Goal: Share content

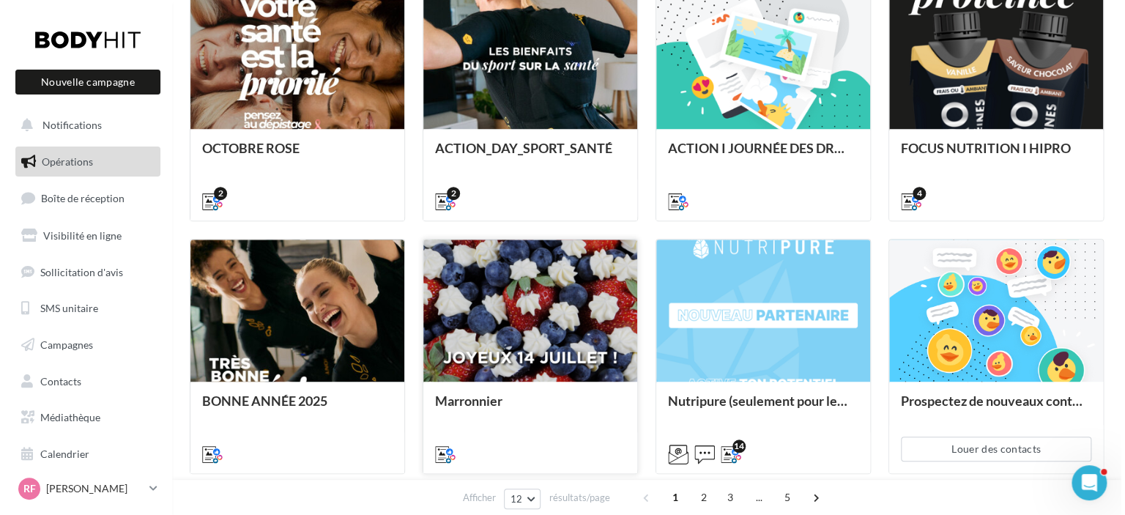
scroll to position [366, 0]
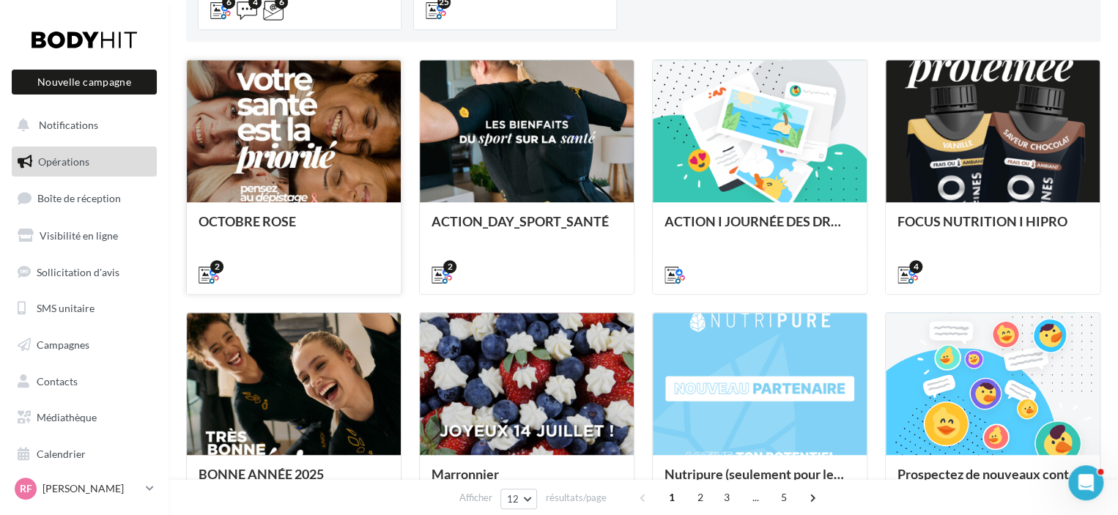
click at [325, 241] on div "OCTOBRE ROSE" at bounding box center [294, 228] width 190 height 29
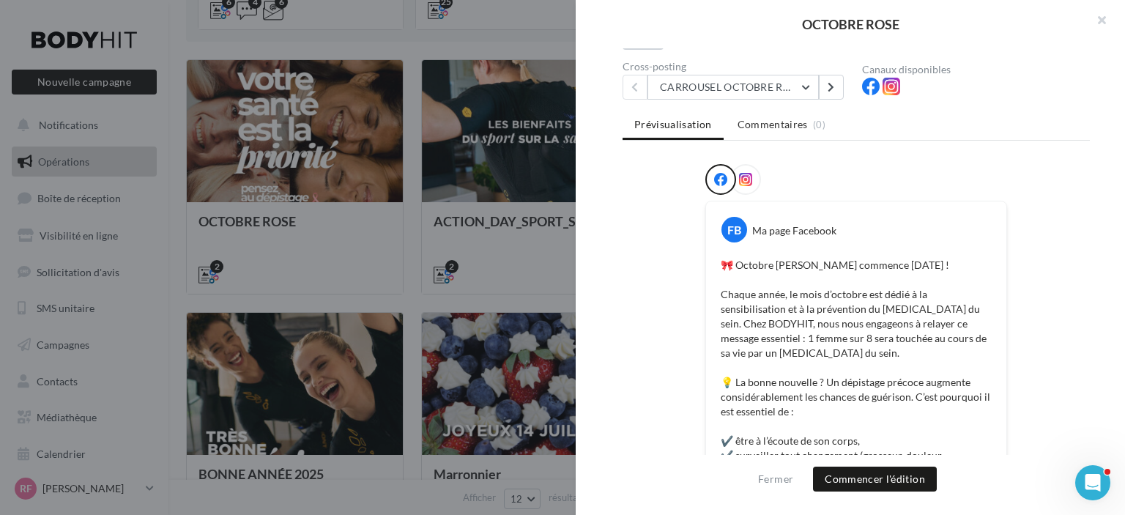
scroll to position [0, 0]
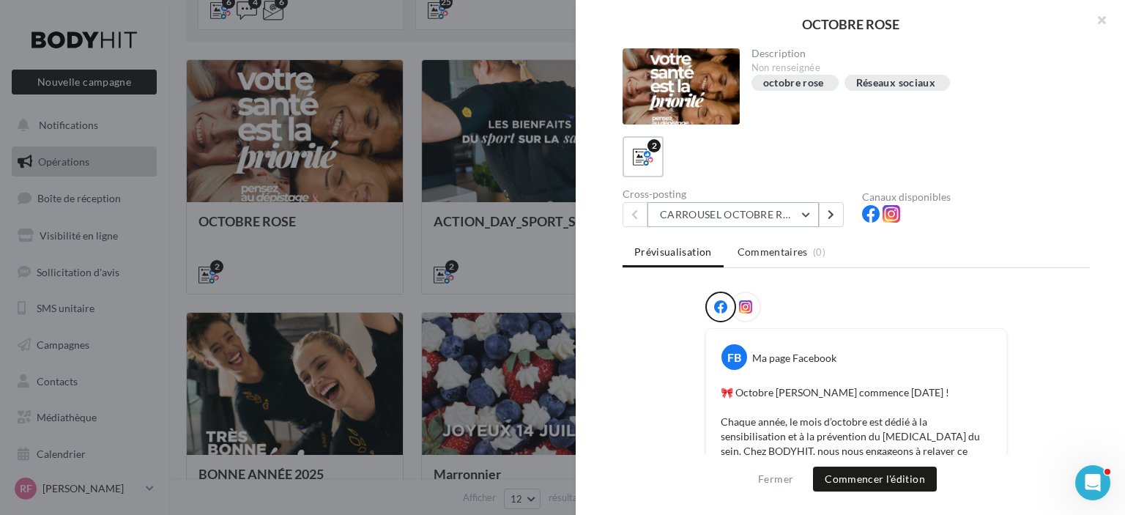
click at [782, 211] on button "CARROUSEL OCTOBRE ROSE" at bounding box center [733, 214] width 171 height 25
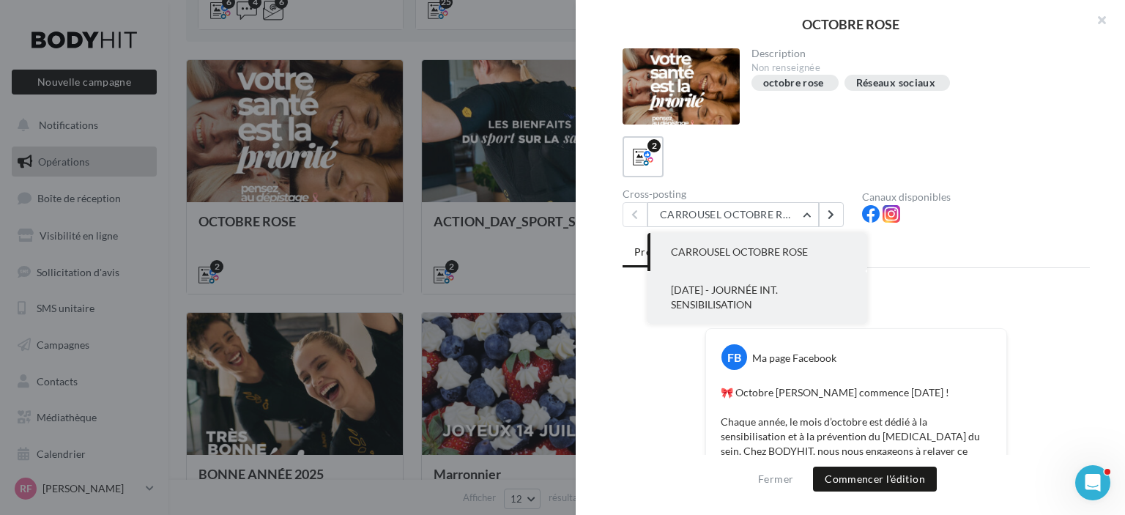
click at [724, 286] on span "[DATE] - JOURNÉE INT. SENSIBILISATION" at bounding box center [724, 296] width 107 height 27
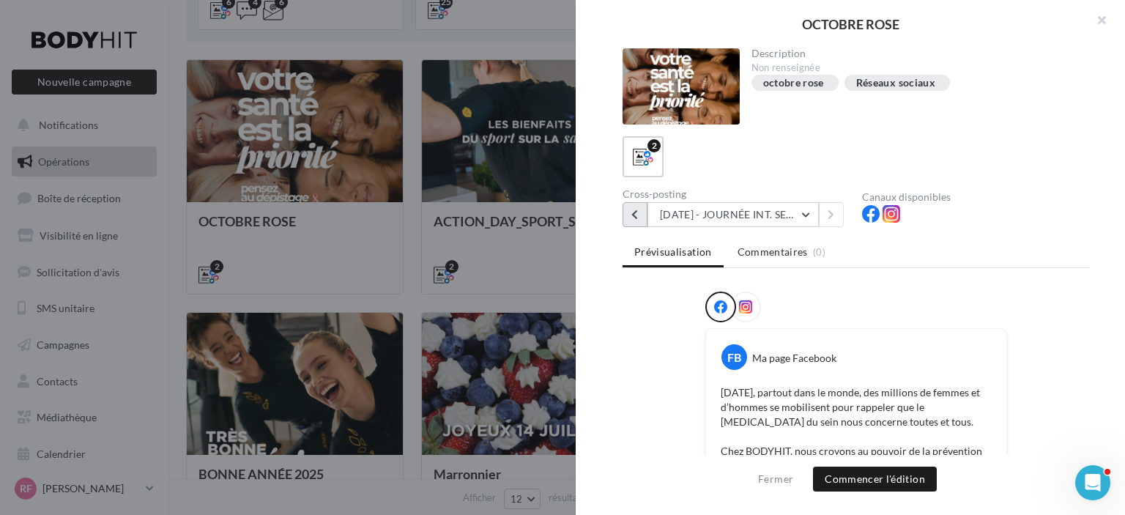
click at [639, 217] on button at bounding box center [635, 214] width 25 height 25
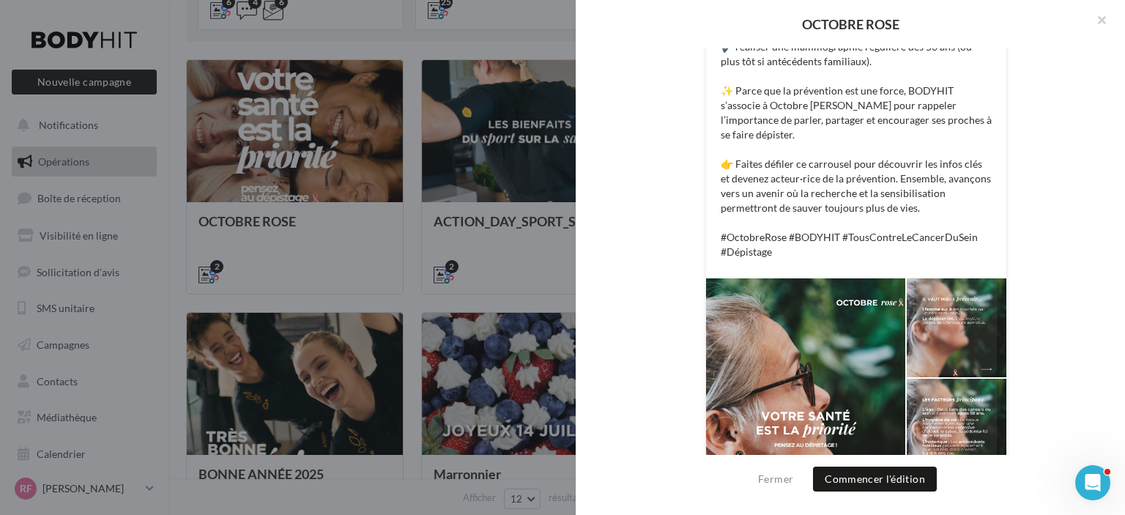
scroll to position [723, 0]
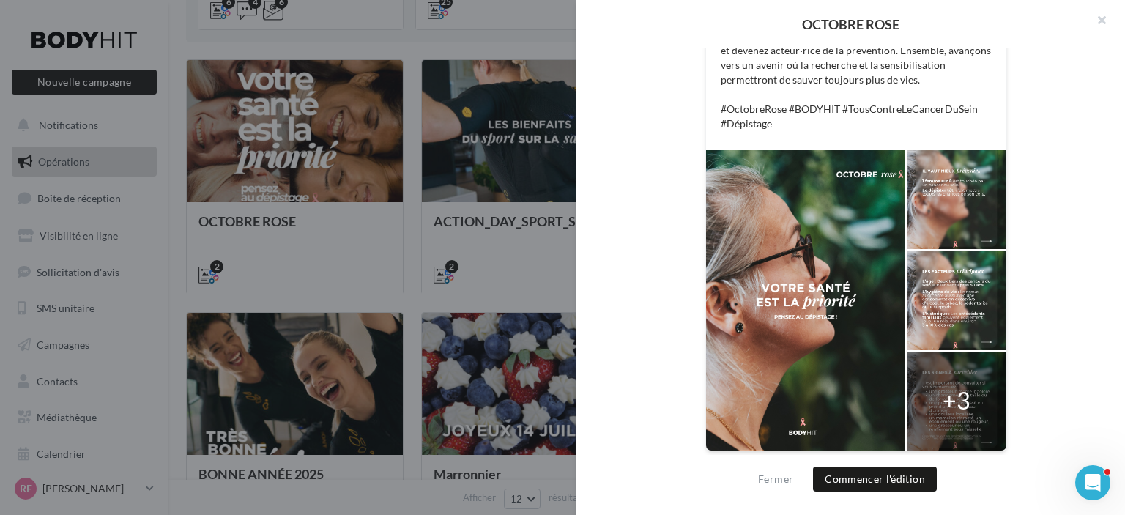
click at [868, 193] on div at bounding box center [805, 300] width 199 height 300
click at [944, 190] on div at bounding box center [957, 199] width 100 height 99
click at [946, 274] on div at bounding box center [957, 300] width 100 height 99
click at [967, 407] on div at bounding box center [957, 401] width 100 height 99
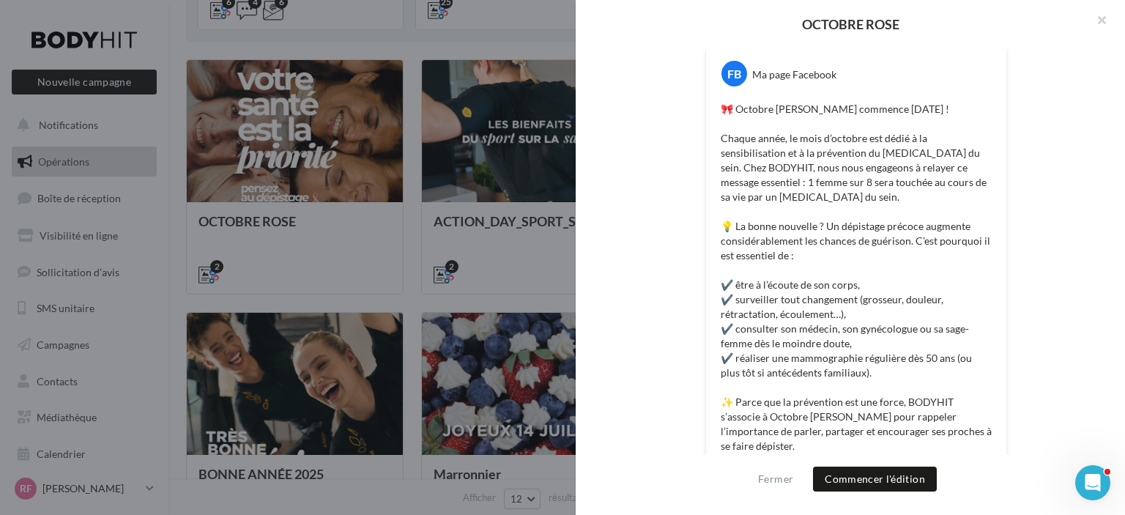
scroll to position [0, 0]
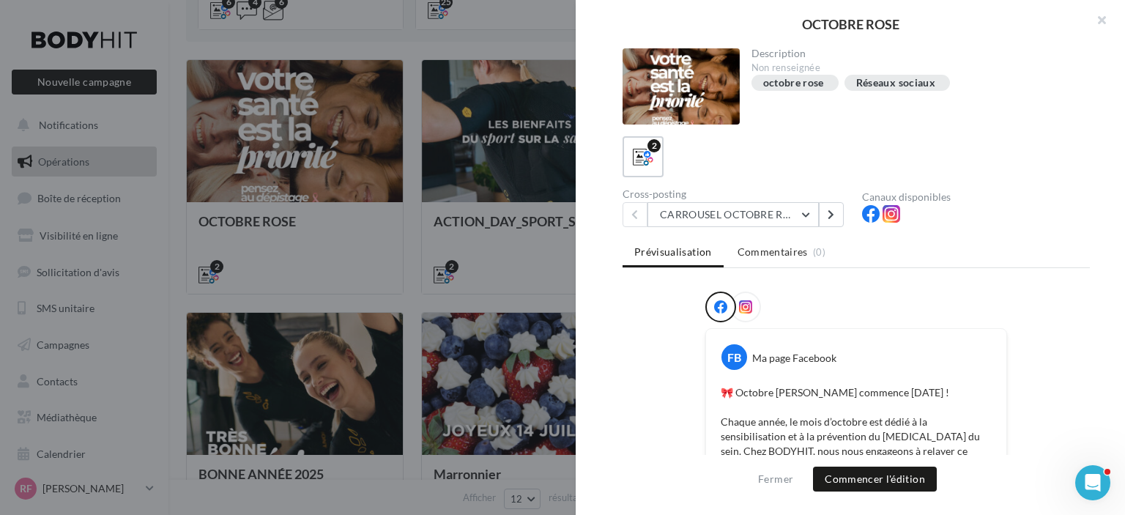
click at [741, 295] on div at bounding box center [745, 307] width 31 height 31
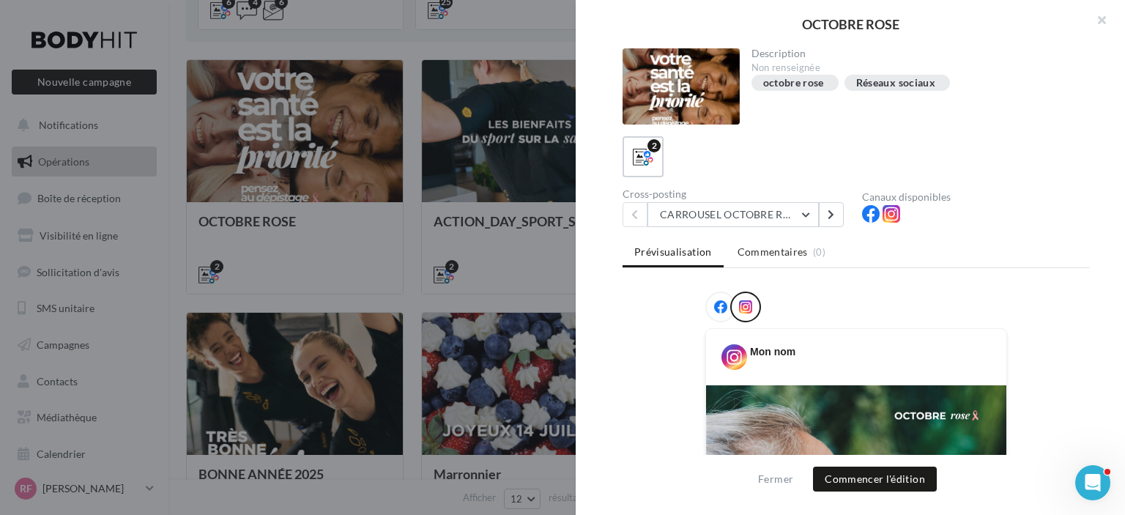
scroll to position [303, 0]
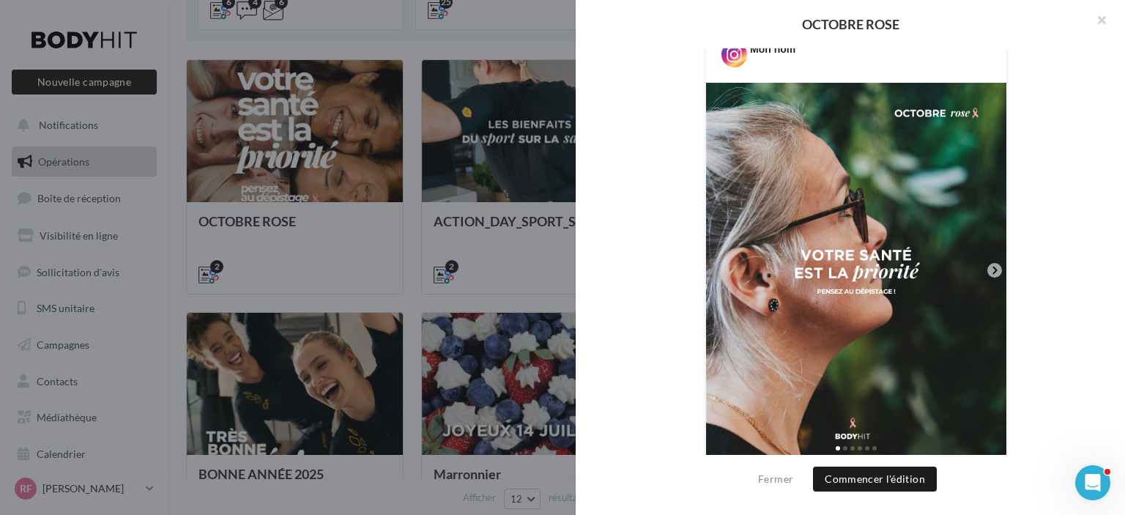
click at [988, 267] on icon at bounding box center [994, 270] width 13 height 13
click at [988, 270] on icon at bounding box center [994, 270] width 13 height 13
click at [990, 268] on icon at bounding box center [994, 270] width 13 height 13
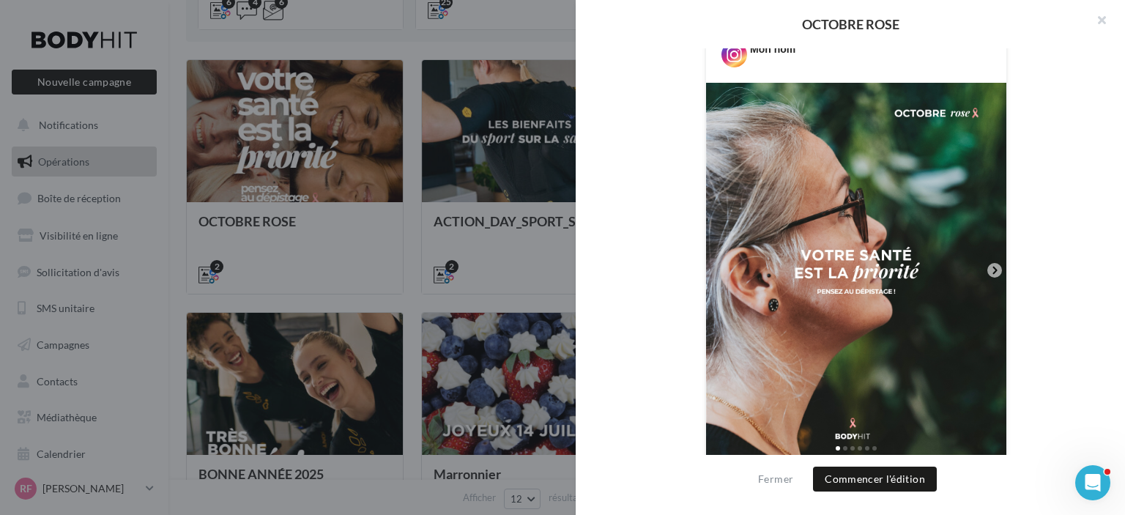
click at [996, 266] on icon at bounding box center [994, 270] width 13 height 13
click at [987, 259] on img at bounding box center [856, 271] width 300 height 376
click at [990, 264] on icon at bounding box center [994, 270] width 13 height 13
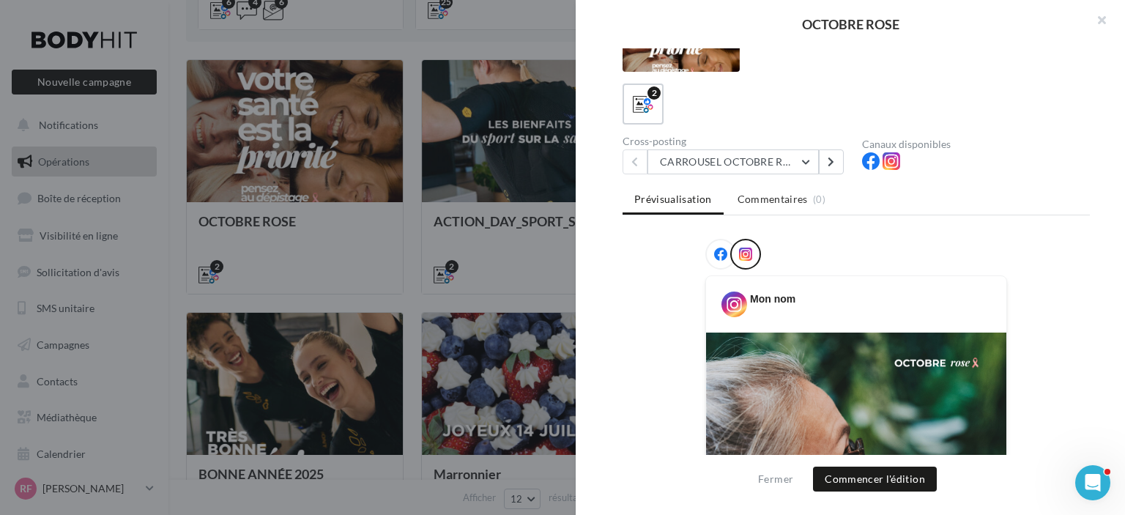
scroll to position [73, 0]
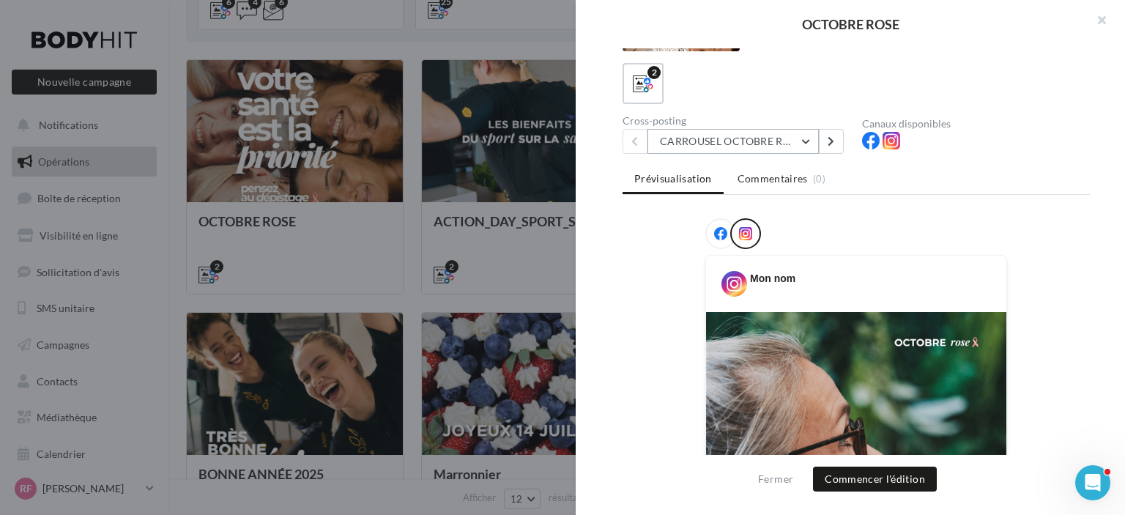
click at [730, 138] on button "CARROUSEL OCTOBRE ROSE" at bounding box center [733, 141] width 171 height 25
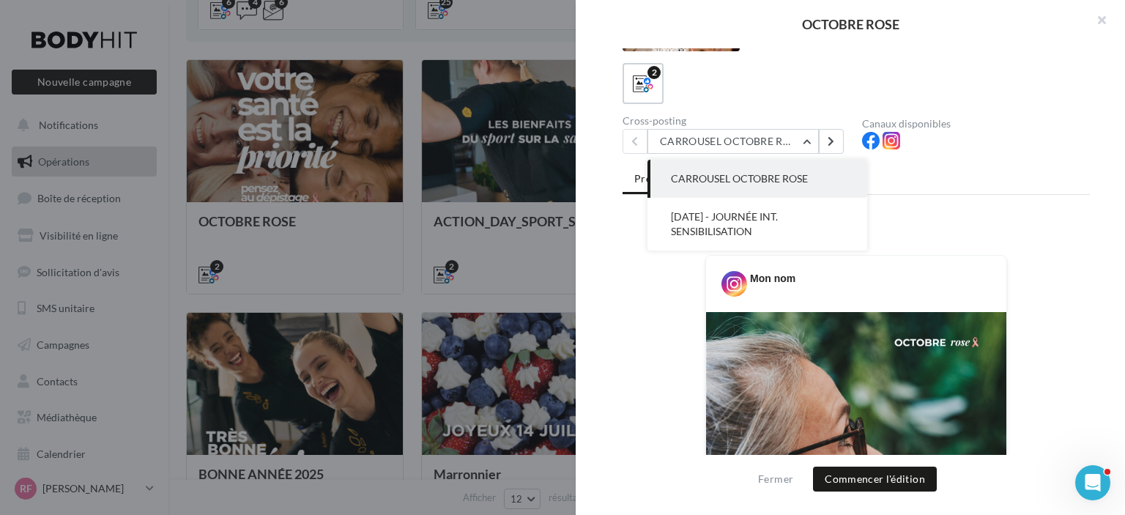
click at [747, 174] on span "CARROUSEL OCTOBRE ROSE" at bounding box center [739, 178] width 137 height 12
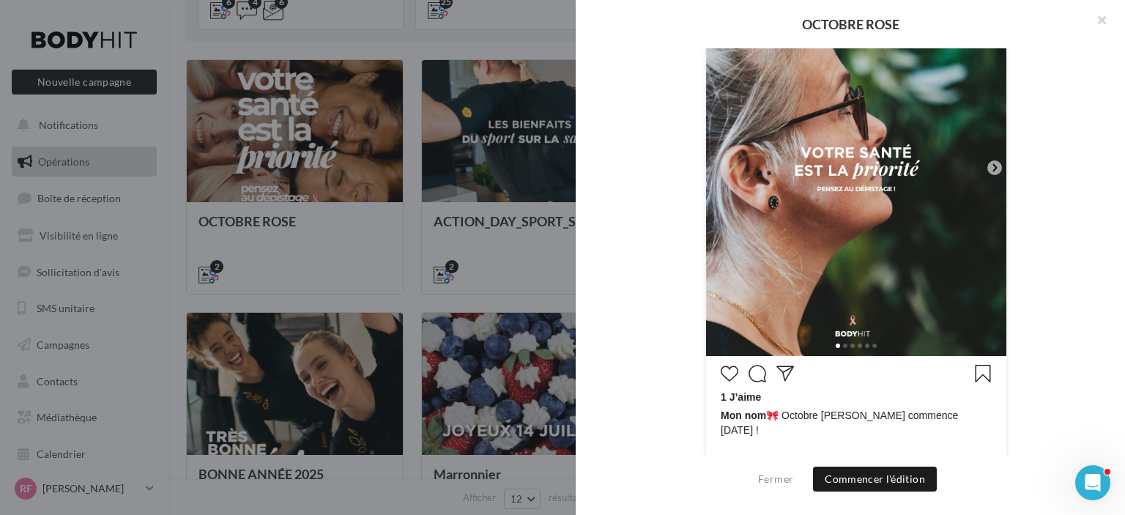
scroll to position [586, 0]
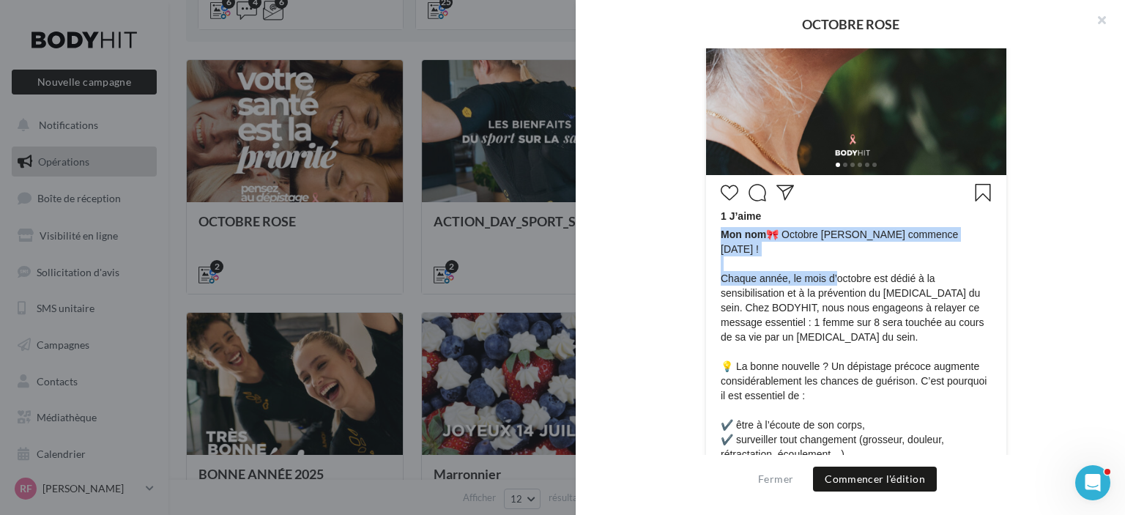
drag, startPoint x: 716, startPoint y: 260, endPoint x: 829, endPoint y: 267, distance: 113.7
click at [829, 267] on div "1 J’aime Mon nom 🎀 Octobre Rose commence [DATE] ! Chaque année, le mois d’octob…" at bounding box center [856, 453] width 293 height 549
drag, startPoint x: 829, startPoint y: 267, endPoint x: 818, endPoint y: 269, distance: 11.8
click at [829, 267] on span "Mon nom 🎀 Octobre Rose commence [DATE] ! Chaque année, le mois d’octobre est dé…" at bounding box center [856, 468] width 271 height 483
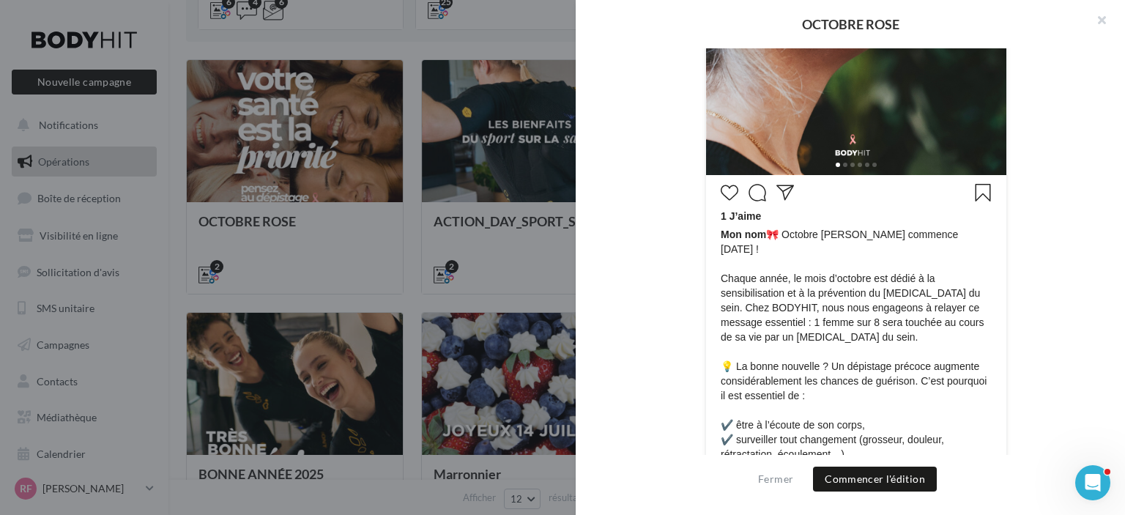
click at [786, 281] on span "Mon nom 🎀 Octobre Rose commence [DATE] ! Chaque année, le mois d’octobre est dé…" at bounding box center [856, 468] width 271 height 483
drag, startPoint x: 716, startPoint y: 260, endPoint x: 753, endPoint y: 264, distance: 36.8
click at [753, 264] on span "Mon nom 🎀 Octobre Rose commence [DATE] ! Chaque année, le mois d’octobre est dé…" at bounding box center [856, 468] width 271 height 483
drag, startPoint x: 762, startPoint y: 264, endPoint x: 952, endPoint y: 264, distance: 190.5
click at [771, 264] on span "Mon nom 🎀 Octobre Rose commence [DATE] ! Chaque année, le mois d’octobre est dé…" at bounding box center [856, 468] width 271 height 483
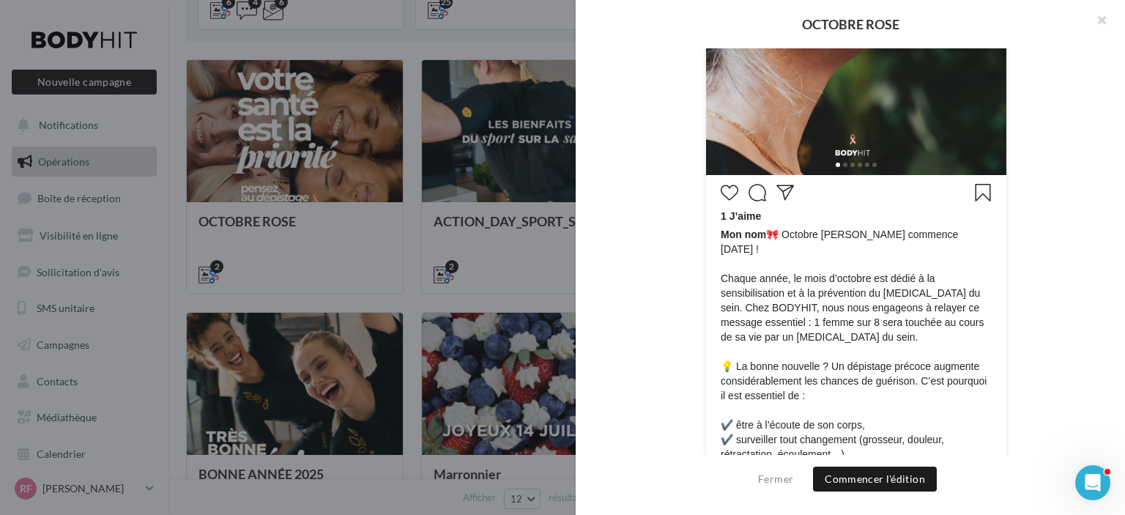
click at [818, 323] on span "Mon nom 🎀 Octobre Rose commence [DATE] ! Chaque année, le mois d’octobre est dé…" at bounding box center [856, 468] width 271 height 483
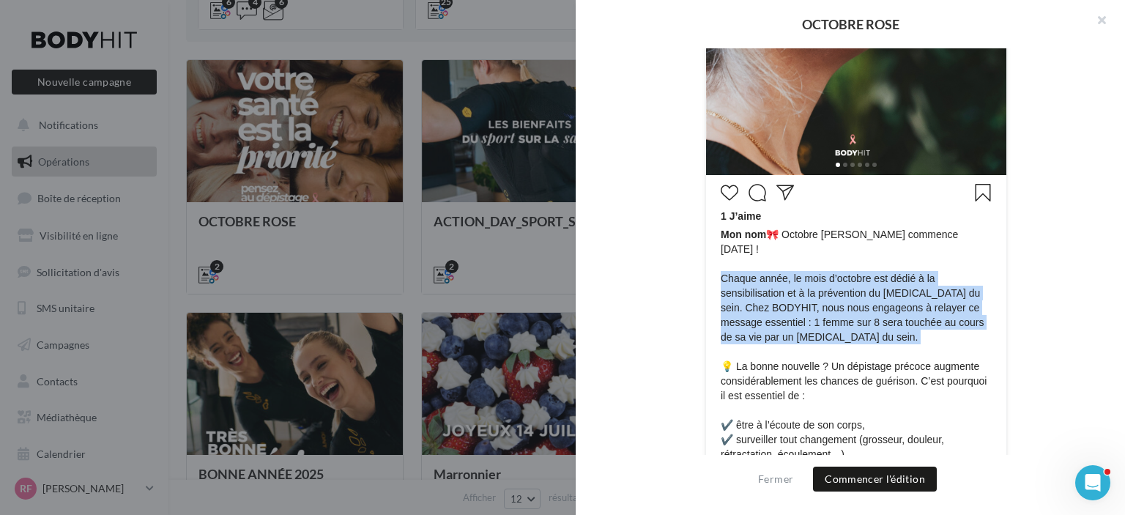
drag, startPoint x: 818, startPoint y: 322, endPoint x: 733, endPoint y: 267, distance: 101.2
click at [733, 267] on span "Mon nom 🎀 Octobre Rose commence [DATE] ! Chaque année, le mois d’octobre est dé…" at bounding box center [856, 468] width 271 height 483
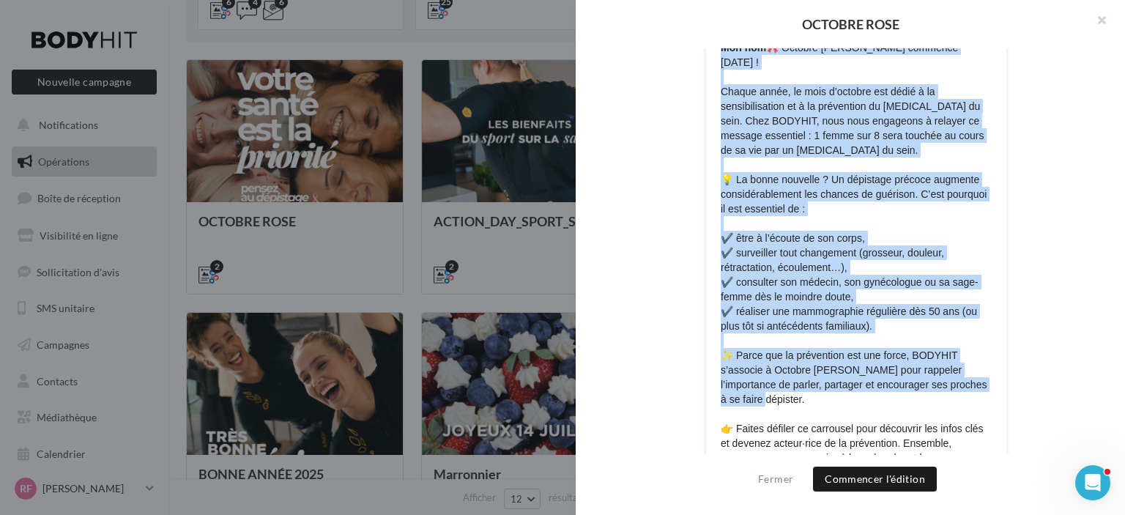
scroll to position [681, 0]
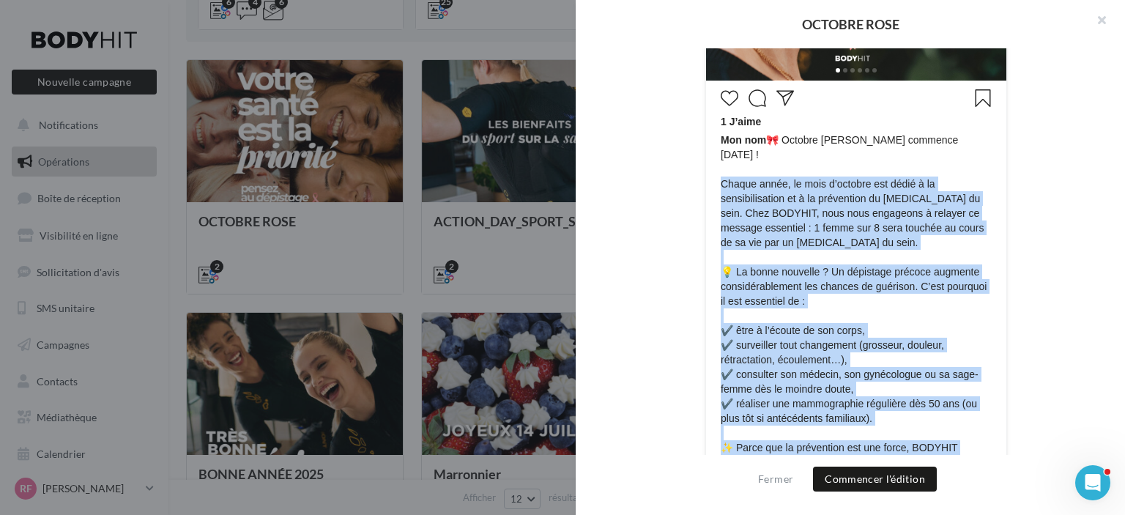
drag, startPoint x: 763, startPoint y: 354, endPoint x: 719, endPoint y: 172, distance: 186.9
click at [721, 172] on span "Mon nom 🎀 Octobre Rose commence [DATE] ! Chaque année, le mois d’octobre est dé…" at bounding box center [856, 374] width 271 height 483
copy span "Chaque année, le mois d’octobre est dédié à la sensibilisation et à la préventi…"
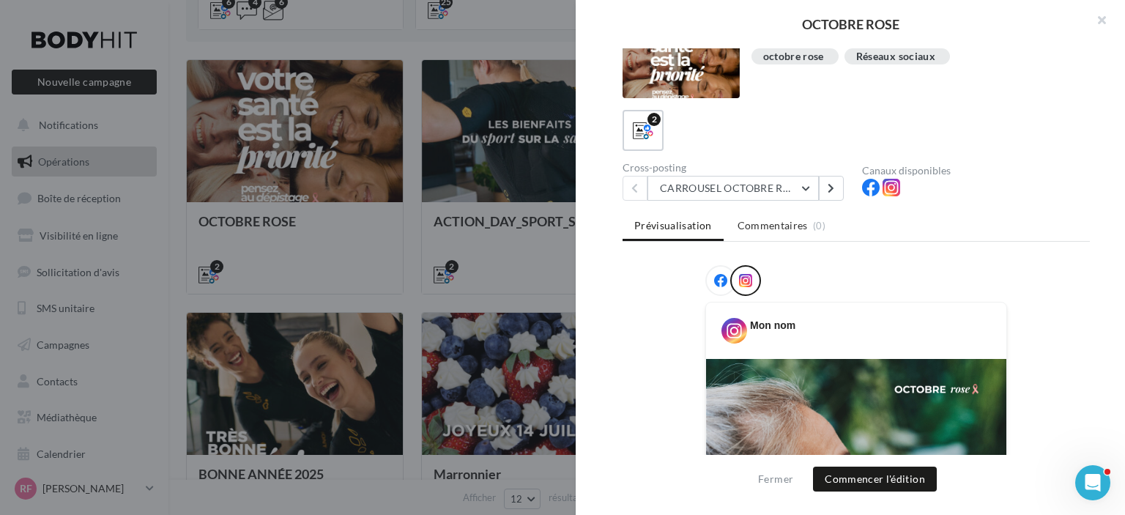
scroll to position [0, 0]
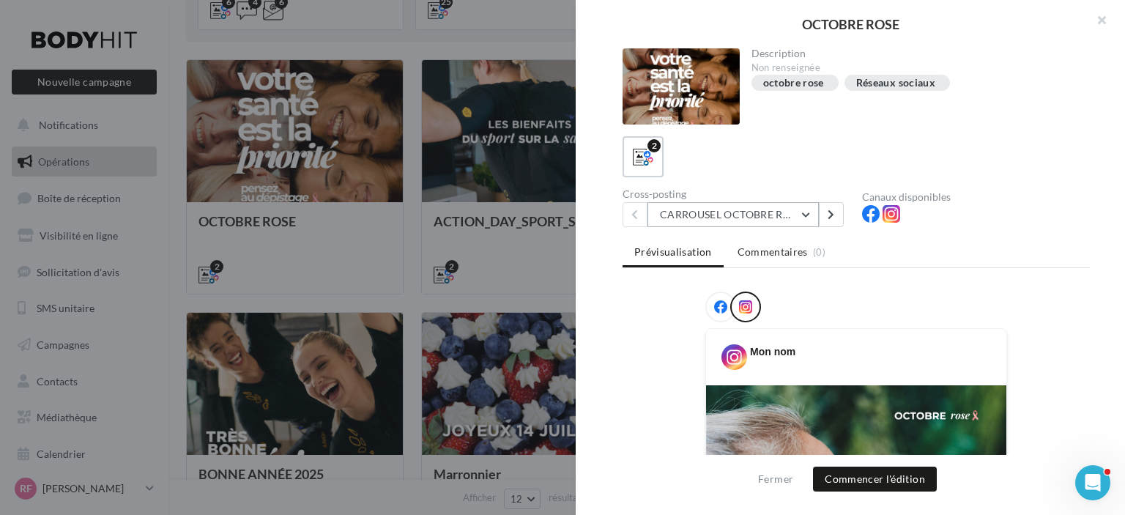
click at [806, 214] on button "CARROUSEL OCTOBRE ROSE" at bounding box center [733, 214] width 171 height 25
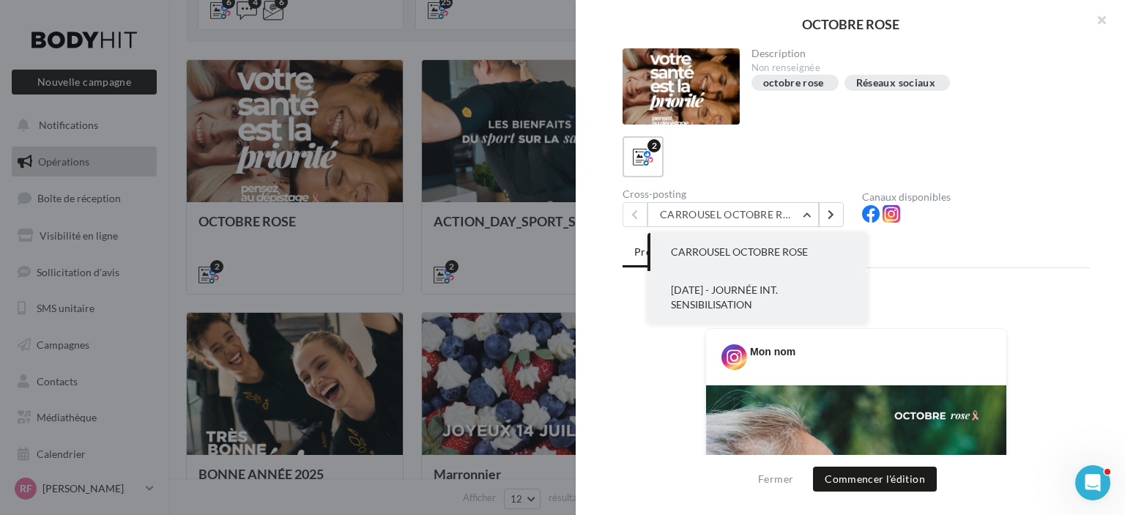
click at [750, 295] on span "[DATE] - JOURNÉE INT. SENSIBILISATION" at bounding box center [724, 296] width 107 height 27
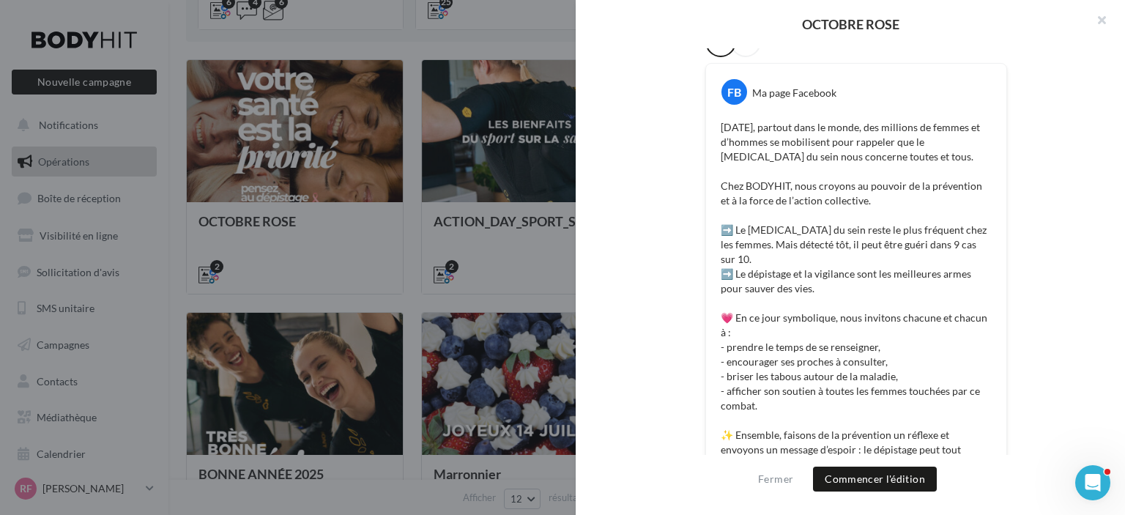
scroll to position [196, 0]
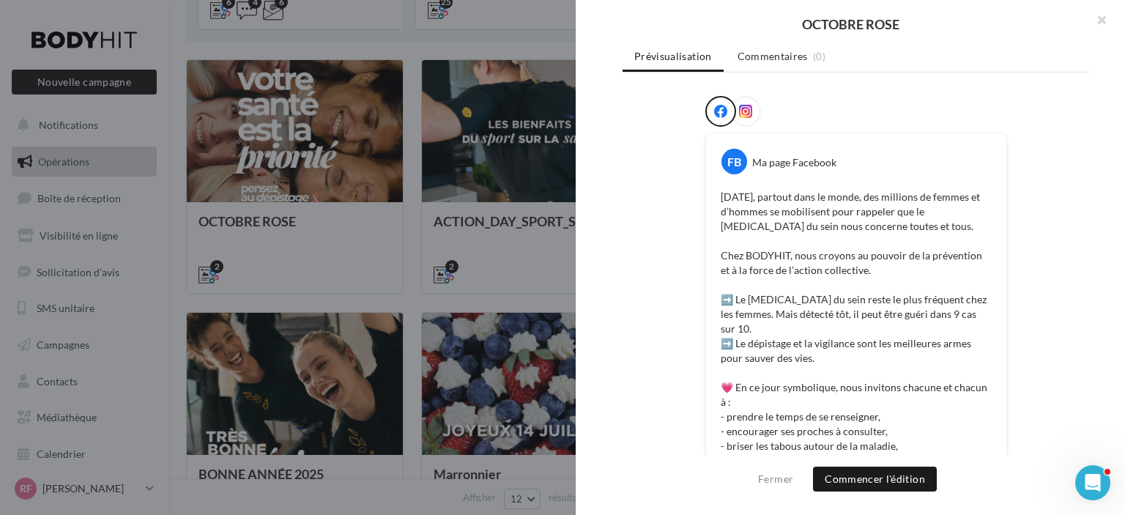
click at [739, 106] on icon at bounding box center [745, 111] width 13 height 13
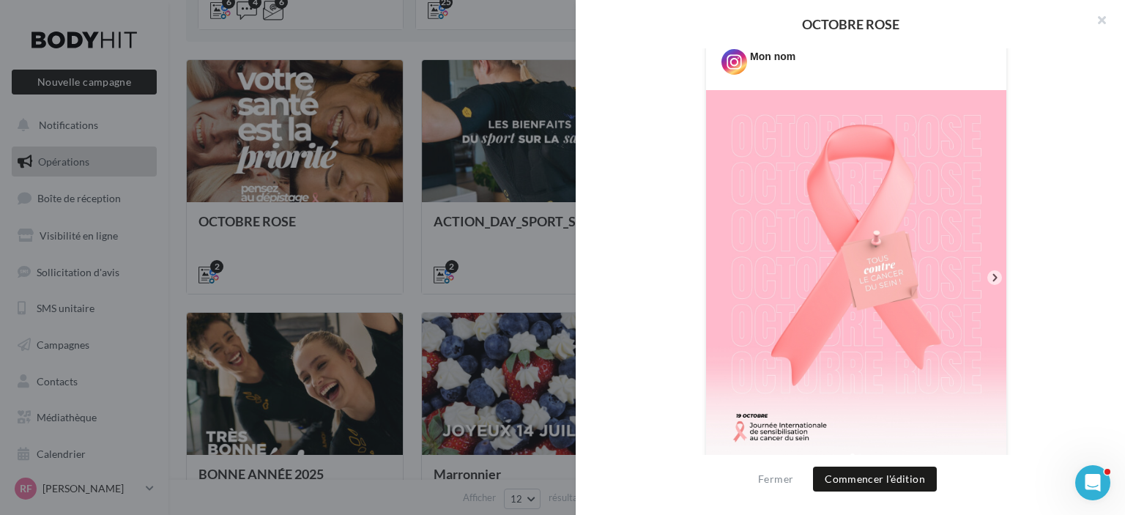
scroll to position [303, 0]
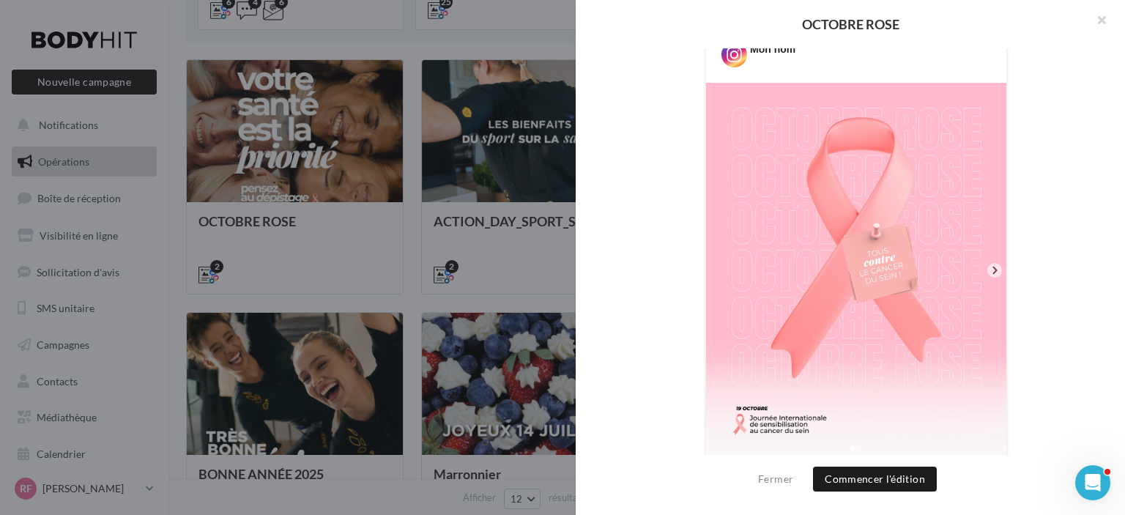
click at [990, 267] on icon at bounding box center [994, 270] width 13 height 13
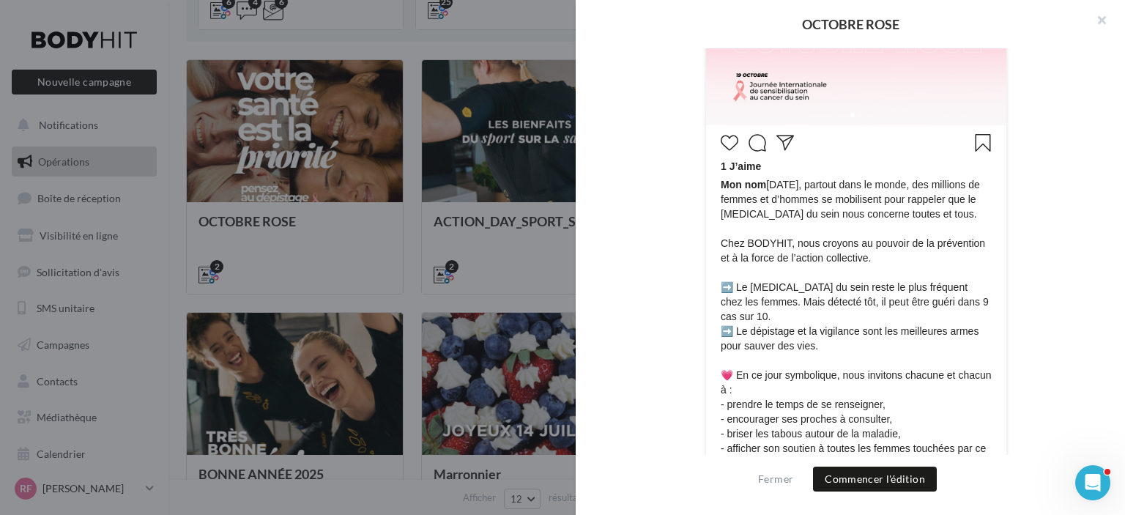
scroll to position [612, 0]
